Goal: Task Accomplishment & Management: Use online tool/utility

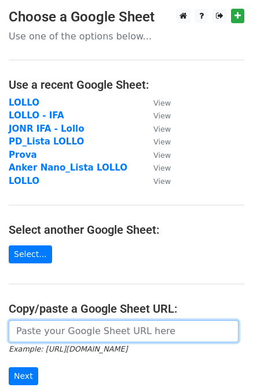
click at [26, 332] on input "url" at bounding box center [124, 331] width 230 height 22
paste input "https://docs.google.com/spreadsheets/d/1Np6iSCXBsVcMX414YSBkEUoYLKs4A2FxK-wt1u8…"
type input "https://docs.google.com/spreadsheets/d/1Np6iSCXBsVcMX414YSBkEUoYLKs4A2FxK-wt1u8…"
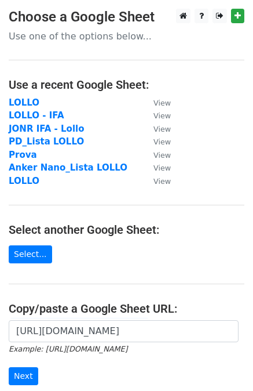
scroll to position [0, 0]
click at [22, 372] on input "Next" at bounding box center [24, 376] width 30 height 18
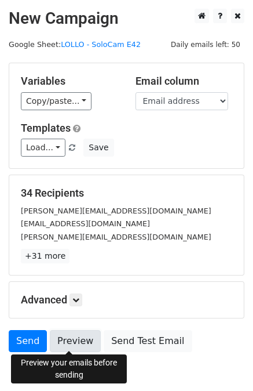
click at [66, 336] on link "Preview" at bounding box center [75, 341] width 51 height 22
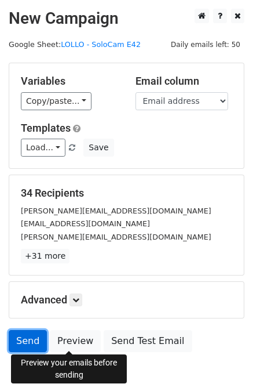
click at [23, 344] on link "Send" at bounding box center [28, 341] width 38 height 22
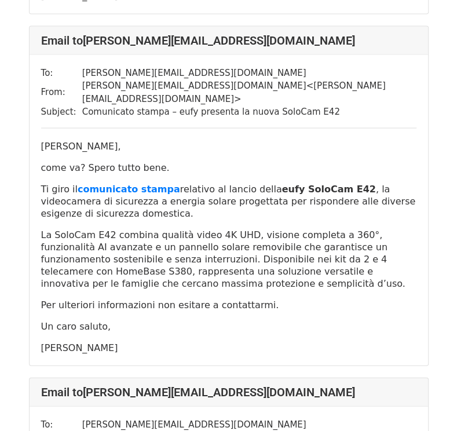
scroll to position [1228, 0]
